Goal: Information Seeking & Learning: Learn about a topic

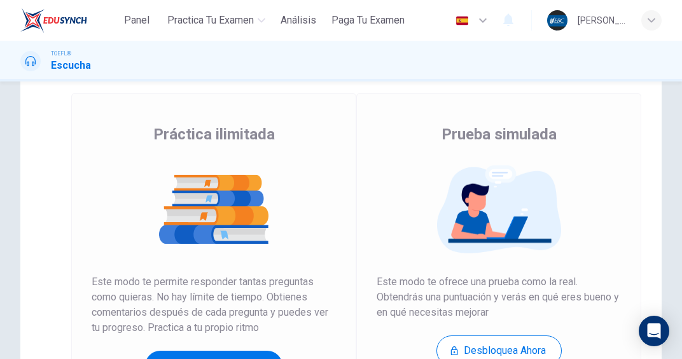
scroll to position [191, 0]
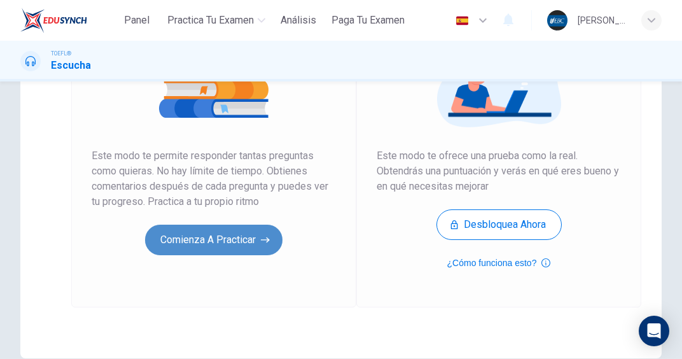
click at [238, 237] on button "Comienza a practicar" at bounding box center [213, 240] width 137 height 31
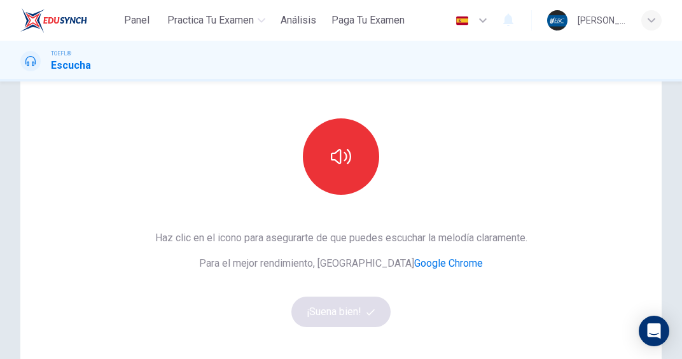
scroll to position [127, 0]
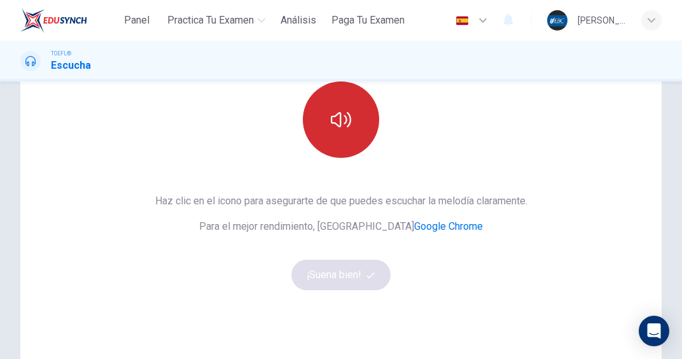
click at [338, 129] on icon "button" at bounding box center [341, 119] width 20 height 20
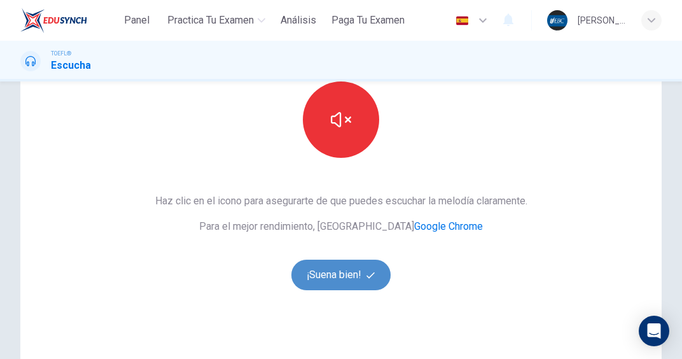
click at [345, 281] on button "¡Suena bien!" at bounding box center [340, 275] width 99 height 31
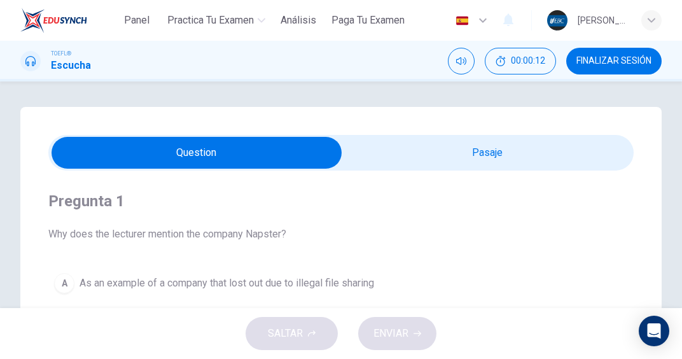
scroll to position [0, 0]
click at [25, 62] on icon at bounding box center [30, 61] width 10 height 10
drag, startPoint x: 45, startPoint y: 65, endPoint x: 59, endPoint y: 68, distance: 13.7
click at [49, 66] on div "TOEFL® Escucha" at bounding box center [55, 61] width 71 height 24
click at [67, 70] on h1 "Escucha" at bounding box center [71, 65] width 40 height 15
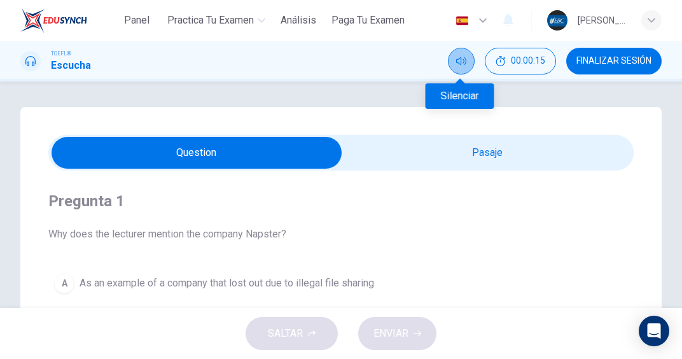
click at [456, 62] on icon "Silenciar" at bounding box center [461, 61] width 10 height 10
click at [461, 62] on icon "Activar sonido" at bounding box center [461, 61] width 10 height 10
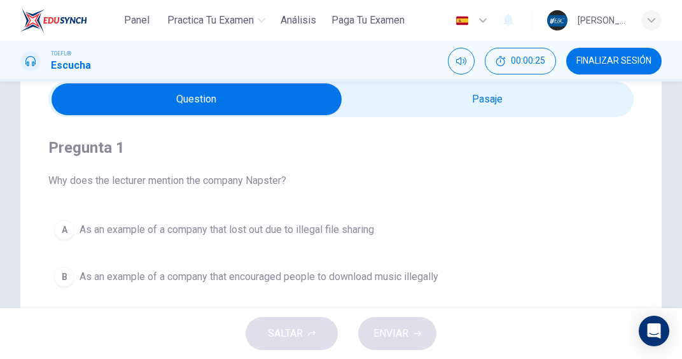
scroll to position [127, 0]
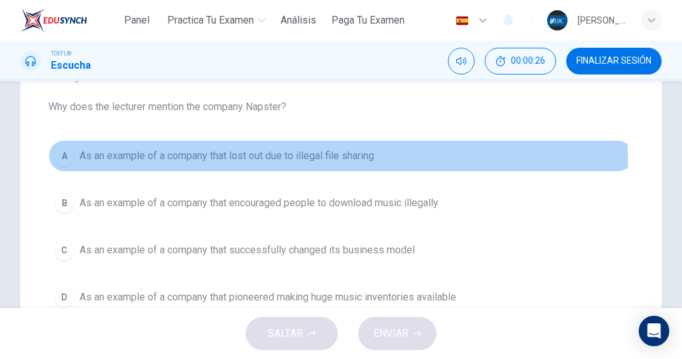
click at [66, 159] on div "A" at bounding box center [64, 156] width 20 height 20
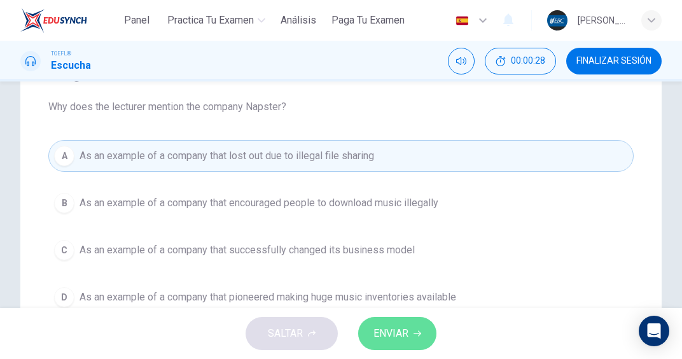
click at [407, 330] on span "ENVIAR" at bounding box center [390, 333] width 35 height 18
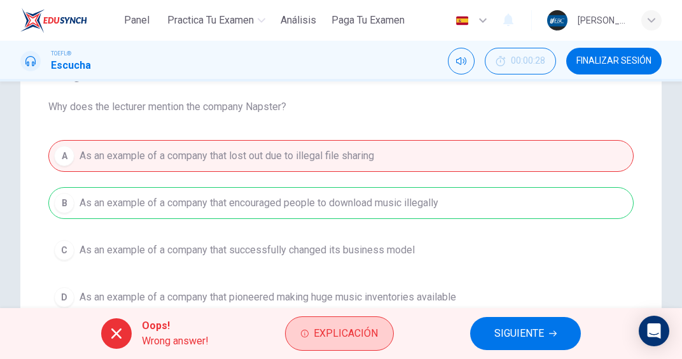
click at [351, 334] on span "Explicación" at bounding box center [346, 333] width 64 height 18
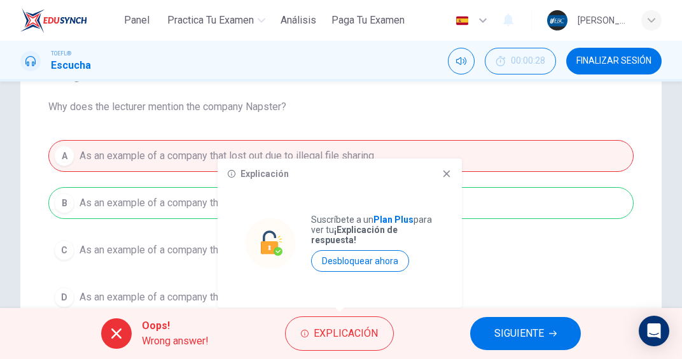
click at [443, 169] on icon at bounding box center [447, 174] width 10 height 10
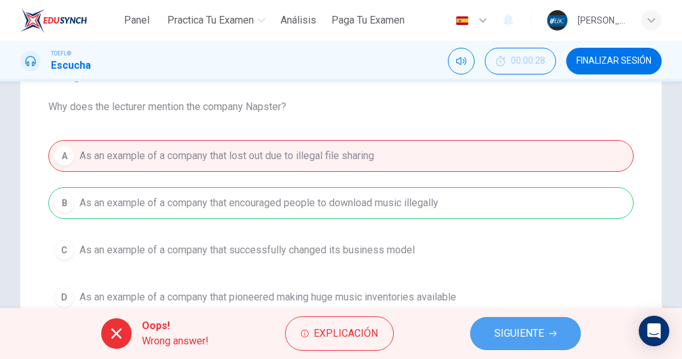
click at [529, 335] on span "SIGUIENTE" at bounding box center [519, 333] width 50 height 18
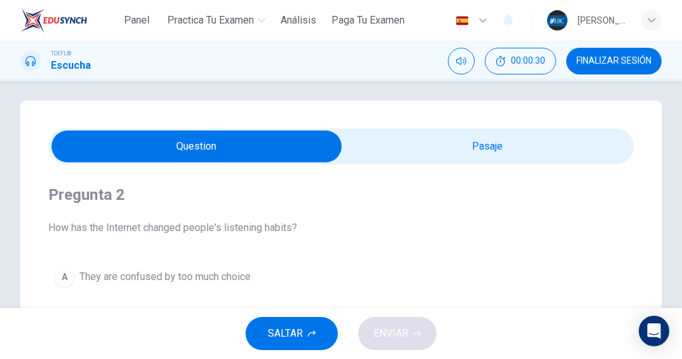
scroll to position [0, 0]
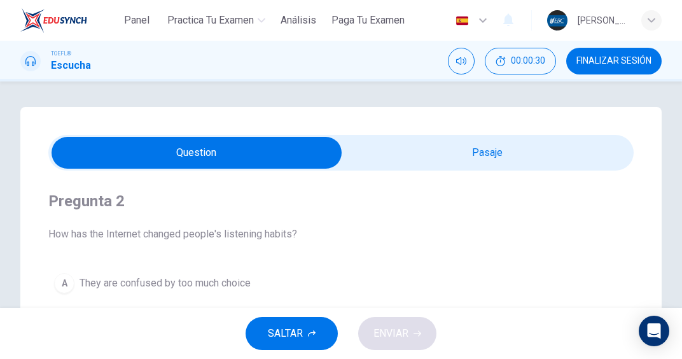
click at [65, 64] on h1 "Escucha" at bounding box center [71, 65] width 40 height 15
click at [25, 64] on div at bounding box center [30, 61] width 20 height 20
click at [31, 62] on icon at bounding box center [30, 61] width 10 height 10
click at [31, 61] on icon at bounding box center [30, 61] width 10 height 10
click at [73, 65] on h1 "Escucha" at bounding box center [71, 65] width 40 height 15
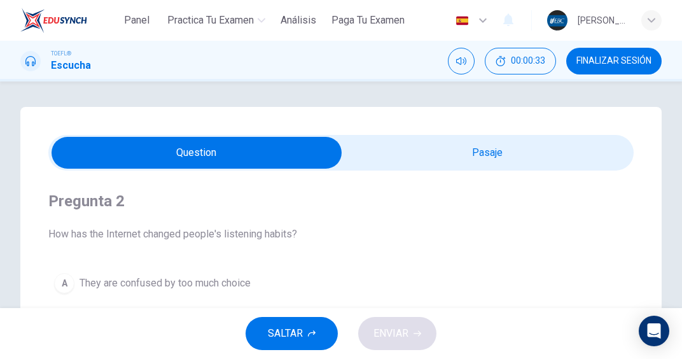
click at [73, 65] on h1 "Escucha" at bounding box center [71, 65] width 40 height 15
click at [186, 158] on input "checkbox" at bounding box center [197, 153] width 878 height 32
checkbox input "true"
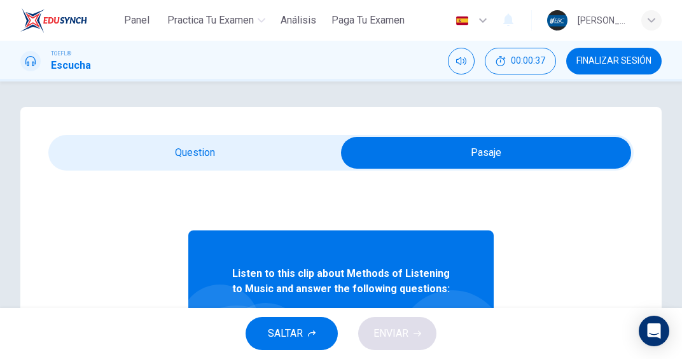
scroll to position [127, 0]
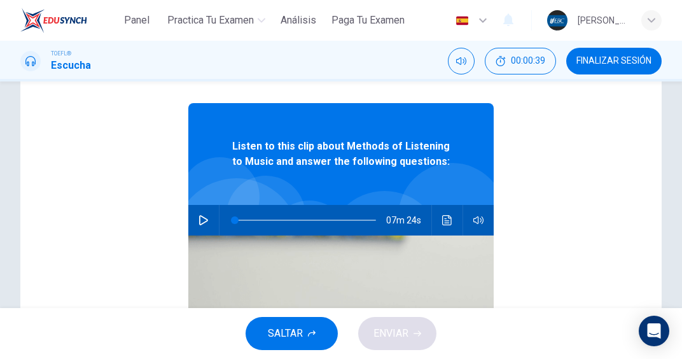
click at [203, 220] on button "button" at bounding box center [203, 220] width 20 height 31
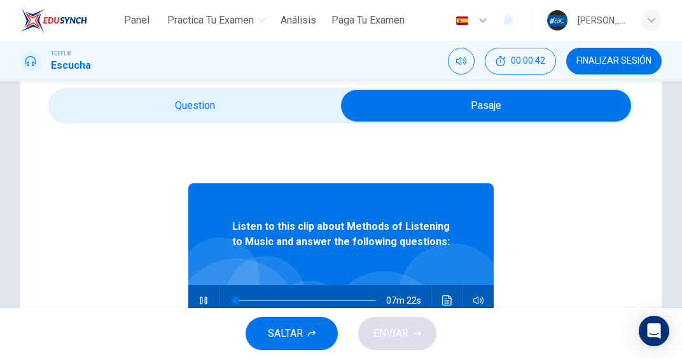
scroll to position [0, 0]
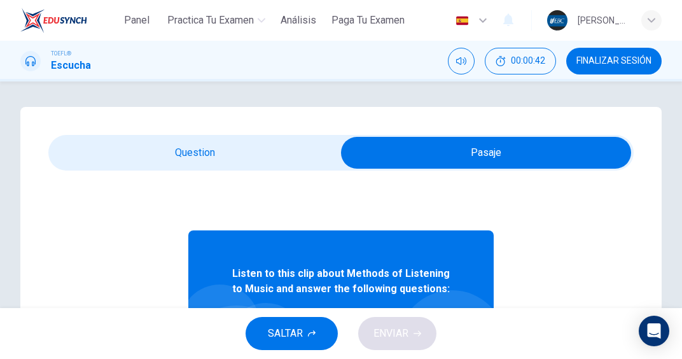
type input "1"
click at [181, 153] on input "checkbox" at bounding box center [486, 153] width 878 height 32
checkbox input "false"
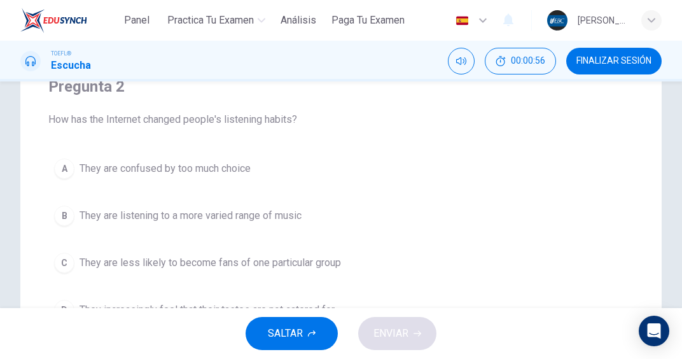
scroll to position [127, 0]
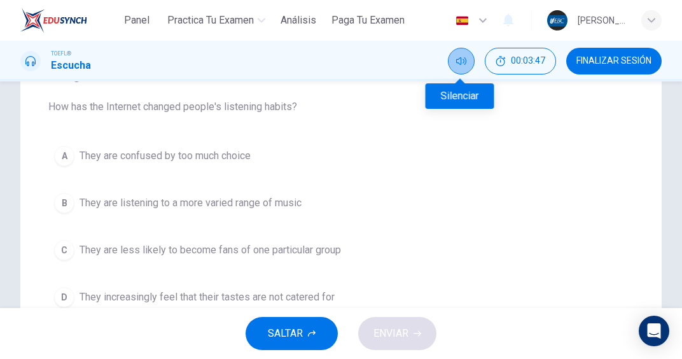
click at [458, 64] on icon "Silenciar" at bounding box center [461, 61] width 10 height 8
click at [460, 62] on icon "Activar sonido" at bounding box center [461, 61] width 10 height 8
click at [69, 200] on div "B" at bounding box center [64, 203] width 20 height 20
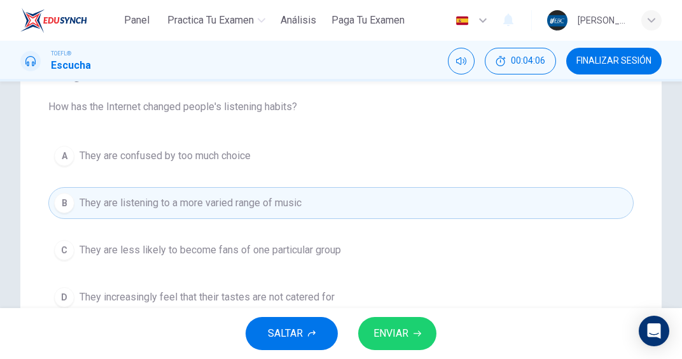
click at [399, 336] on span "ENVIAR" at bounding box center [390, 333] width 35 height 18
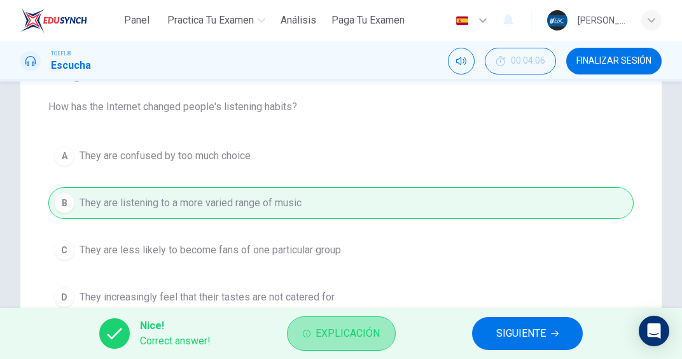
click at [342, 335] on span "Explicación" at bounding box center [348, 333] width 64 height 18
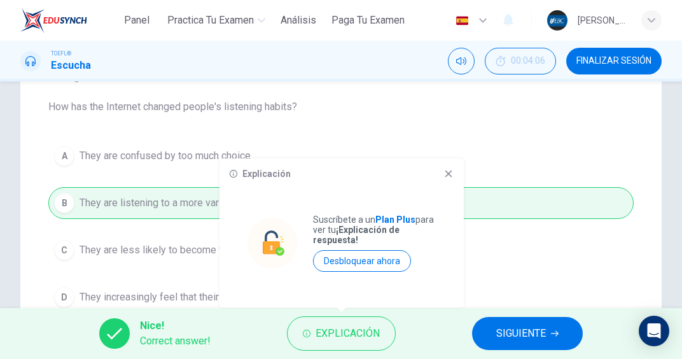
click at [451, 172] on icon at bounding box center [448, 174] width 10 height 10
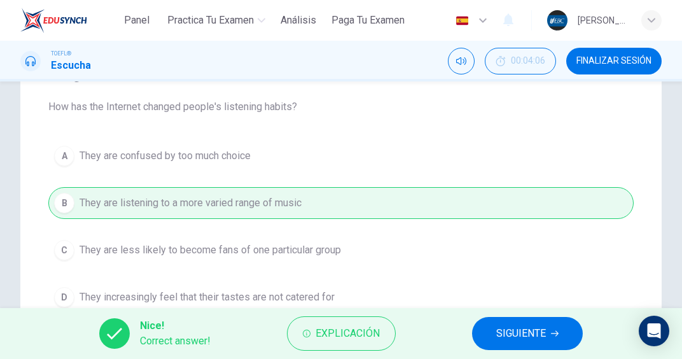
click at [513, 338] on span "SIGUIENTE" at bounding box center [521, 333] width 50 height 18
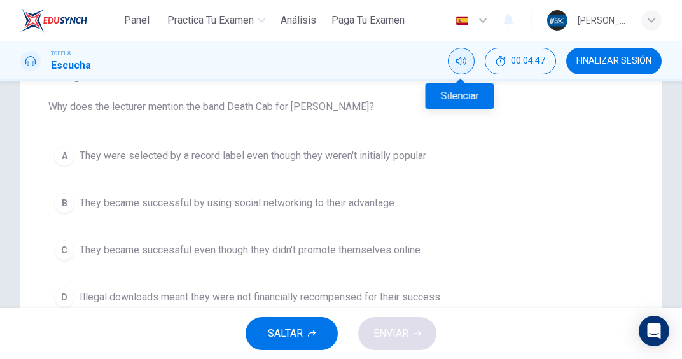
click at [459, 64] on icon "Silenciar" at bounding box center [461, 61] width 10 height 10
